Goal: Task Accomplishment & Management: Manage account settings

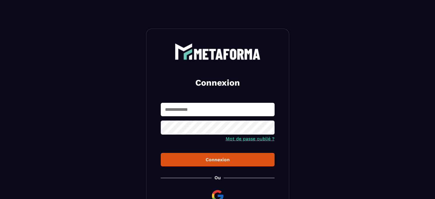
click at [194, 110] on input "text" at bounding box center [218, 109] width 114 height 13
type input "**********"
click at [269, 125] on icon at bounding box center [268, 128] width 7 height 7
click at [234, 156] on button "Connexion" at bounding box center [218, 159] width 114 height 13
